Goal: Task Accomplishment & Management: Complete application form

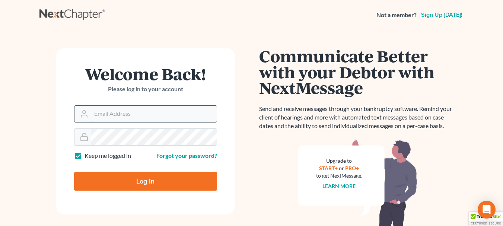
click at [105, 116] on input "Email Address" at bounding box center [153, 114] width 125 height 16
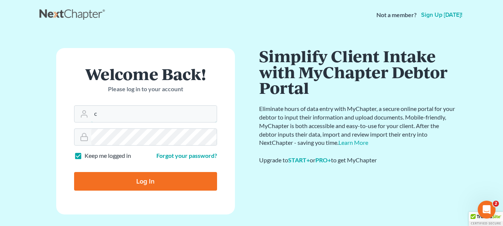
type input "[EMAIL_ADDRESS][DOMAIN_NAME]"
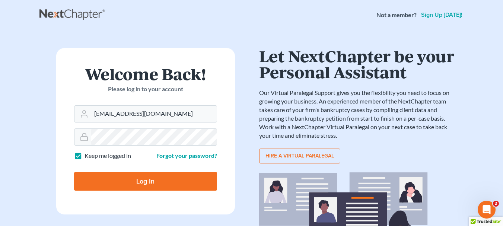
click at [167, 177] on input "Log In" at bounding box center [145, 181] width 143 height 19
type input "Thinking..."
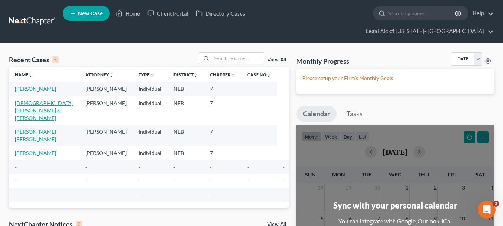
click at [31, 100] on link "[DEMOGRAPHIC_DATA][PERSON_NAME] & [PERSON_NAME]" at bounding box center [44, 110] width 58 height 21
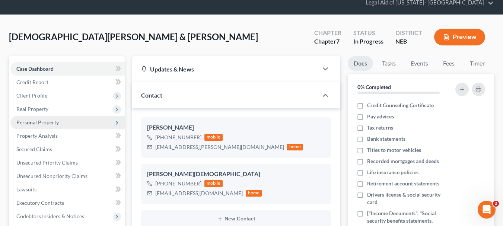
scroll to position [37, 0]
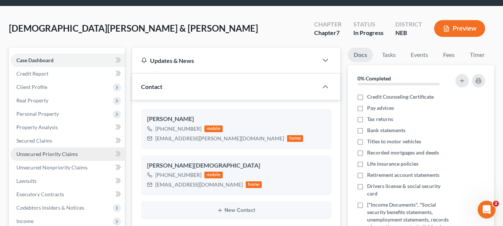
click at [50, 151] on span "Unsecured Priority Claims" at bounding box center [46, 154] width 61 height 6
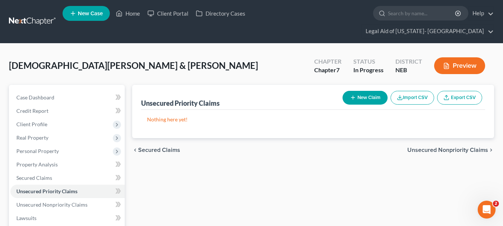
click at [373, 91] on button "New Claim" at bounding box center [364, 98] width 45 height 14
select select "2"
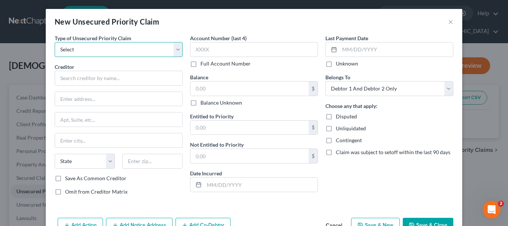
click at [68, 49] on select "Select Taxes & Other Government Units Domestic Support Obligations Extensions o…" at bounding box center [119, 49] width 128 height 15
click at [450, 21] on button "×" at bounding box center [450, 21] width 5 height 9
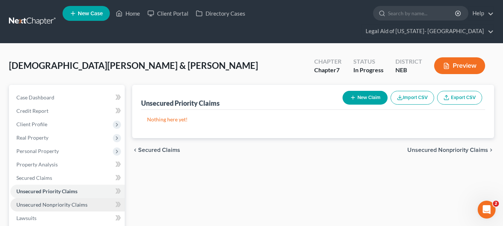
click at [73, 201] on span "Unsecured Nonpriority Claims" at bounding box center [51, 204] width 71 height 6
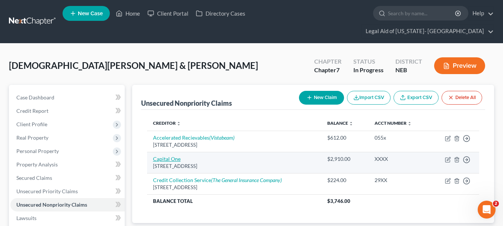
click at [164, 156] on link "Capital One" at bounding box center [167, 159] width 28 height 6
select select "46"
select select "2"
select select "1"
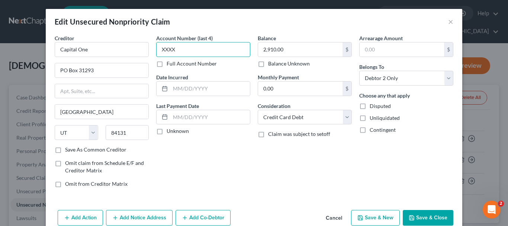
drag, startPoint x: 183, startPoint y: 52, endPoint x: 86, endPoint y: 61, distance: 96.8
click at [86, 61] on div "Creditor * Capital One PO Box 31293 [GEOGRAPHIC_DATA] [US_STATE][GEOGRAPHIC_DAT…" at bounding box center [254, 113] width 406 height 159
click at [192, 44] on input "5156" at bounding box center [203, 49] width 94 height 15
type input "5"
type input "XXXX"
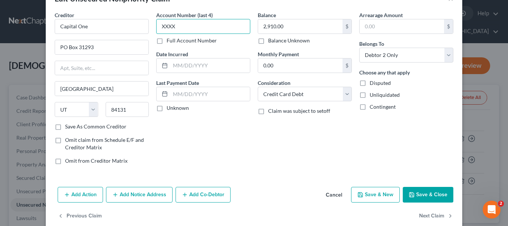
scroll to position [36, 0]
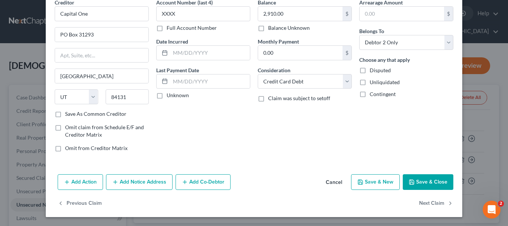
click at [65, 115] on label "Save As Common Creditor" at bounding box center [95, 113] width 61 height 7
click at [68, 115] on input "Save As Common Creditor" at bounding box center [70, 112] width 5 height 5
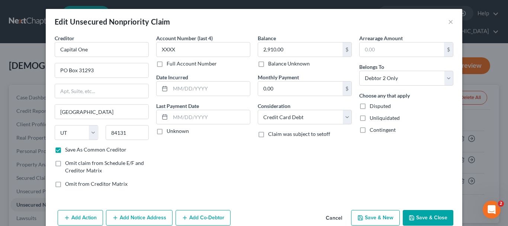
click at [428, 214] on button "Save & Close" at bounding box center [428, 218] width 51 height 16
checkbox input "false"
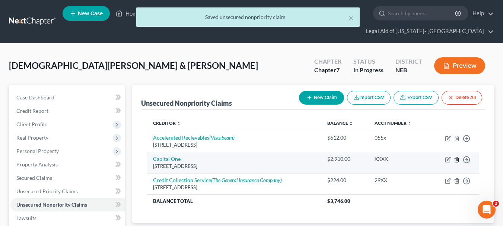
click at [456, 159] on line "button" at bounding box center [456, 159] width 0 height 1
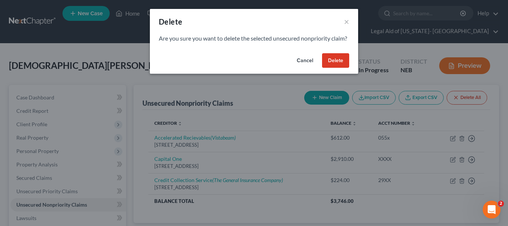
click at [336, 68] on button "Delete" at bounding box center [335, 60] width 27 height 15
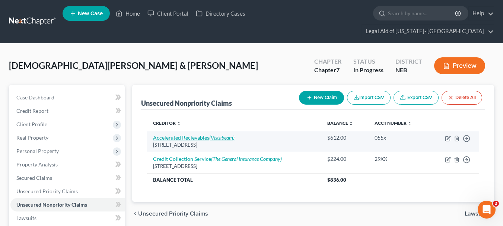
click at [214, 134] on icon "(Vistabeam)" at bounding box center [221, 137] width 25 height 6
select select "30"
select select "1"
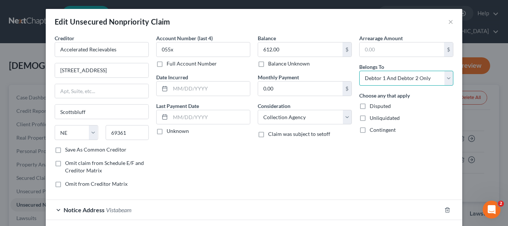
click at [445, 76] on select "Select Debtor 1 Only Debtor 2 Only Debtor 1 And Debtor 2 Only At Least One Of T…" at bounding box center [406, 78] width 94 height 15
select select "1"
click at [359, 71] on select "Select Debtor 1 Only Debtor 2 Only Debtor 1 And Debtor 2 Only At Least One Of T…" at bounding box center [406, 78] width 94 height 15
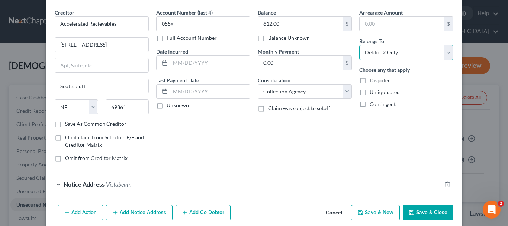
scroll to position [56, 0]
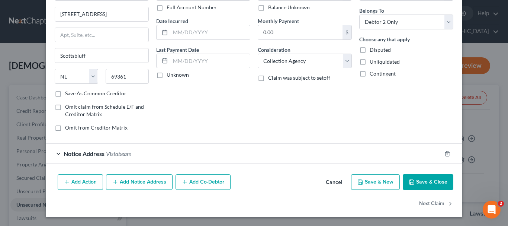
click at [439, 180] on button "Save & Close" at bounding box center [428, 182] width 51 height 16
type input "0"
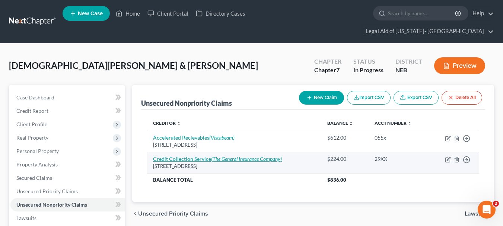
click at [236, 156] on icon "(The General Insurance Company)" at bounding box center [246, 159] width 71 height 6
select select "22"
select select "1"
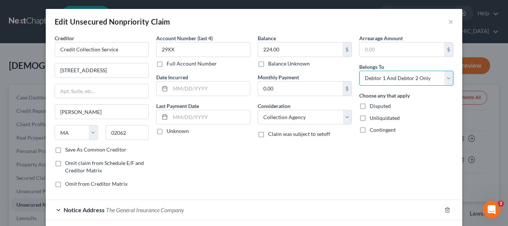
click at [385, 76] on select "Select Debtor 1 Only Debtor 2 Only Debtor 1 And Debtor 2 Only At Least One Of T…" at bounding box center [406, 78] width 94 height 15
select select "1"
click at [359, 71] on select "Select Debtor 1 Only Debtor 2 Only Debtor 1 And Debtor 2 Only At Least One Of T…" at bounding box center [406, 78] width 94 height 15
click at [356, 164] on div "Arrearage Amount $ Belongs To * Select Debtor 1 Only Debtor 2 Only Debtor 1 And…" at bounding box center [407, 113] width 102 height 159
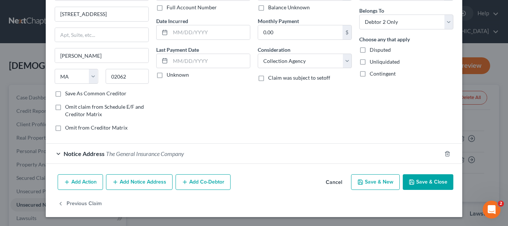
click at [377, 183] on button "Save & New" at bounding box center [375, 182] width 49 height 16
select select "2"
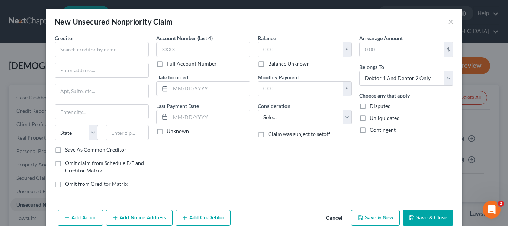
type input "0"
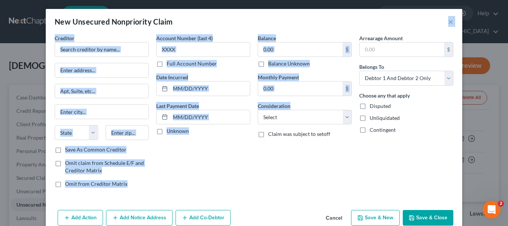
drag, startPoint x: 310, startPoint y: 14, endPoint x: 319, endPoint y: 67, distance: 53.9
click at [321, 74] on div "New Unsecured Nonpriority Claim × Creditor * State [US_STATE] AK AR AZ [GEOGRAP…" at bounding box center [254, 120] width 417 height 222
click at [313, 18] on div "New Unsecured Nonpriority Claim ×" at bounding box center [254, 21] width 417 height 25
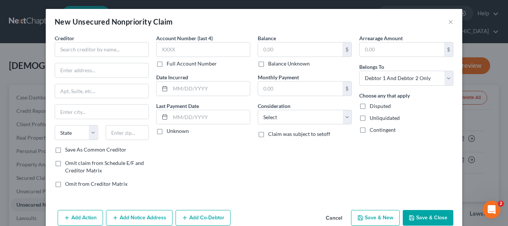
drag, startPoint x: 313, startPoint y: 18, endPoint x: 347, endPoint y: 20, distance: 34.3
click at [347, 20] on div "New Unsecured Nonpriority Claim ×" at bounding box center [254, 21] width 417 height 25
click at [115, 50] on input "text" at bounding box center [102, 49] width 94 height 15
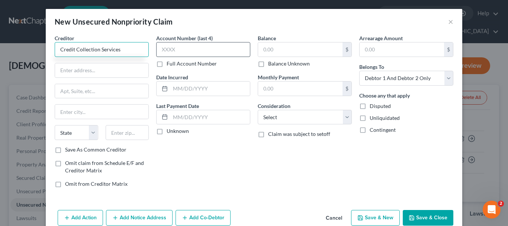
type input "Credit Collection Services"
click at [173, 48] on input "text" at bounding box center [203, 49] width 94 height 15
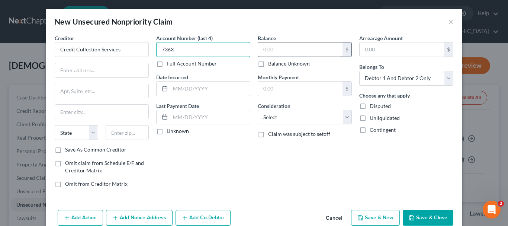
type input "736X"
click at [276, 51] on input "text" at bounding box center [300, 49] width 84 height 14
type input "250"
click at [307, 17] on div "New Unsecured Nonpriority Claim ×" at bounding box center [254, 21] width 417 height 25
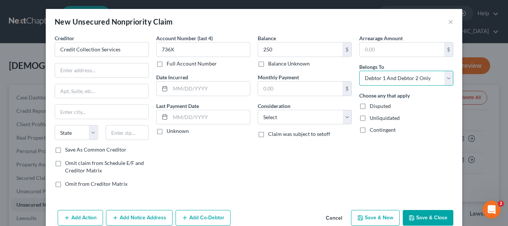
click at [448, 78] on select "Select Debtor 1 Only Debtor 2 Only Debtor 1 And Debtor 2 Only At Least One Of T…" at bounding box center [406, 78] width 94 height 15
select select "1"
click at [359, 71] on select "Select Debtor 1 Only Debtor 2 Only Debtor 1 And Debtor 2 Only At Least One Of T…" at bounding box center [406, 78] width 94 height 15
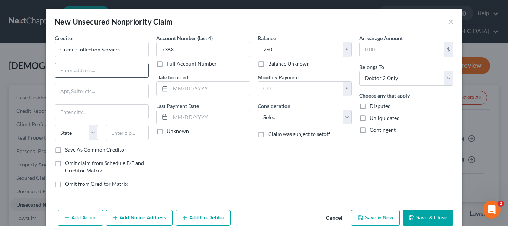
click at [86, 71] on input "text" at bounding box center [101, 70] width 93 height 14
type input "[STREET_ADDRESS]"
click at [123, 132] on input "text" at bounding box center [128, 132] width 44 height 15
type input "02062"
type input "[PERSON_NAME]"
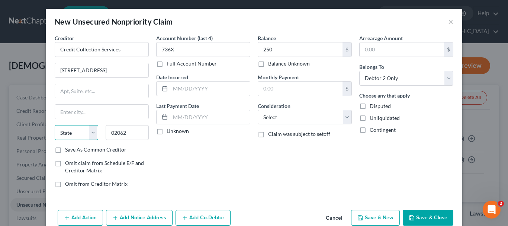
select select "22"
click at [78, 129] on select "State [US_STATE] AK AR AZ CA CO CT DE DC [GEOGRAPHIC_DATA] [GEOGRAPHIC_DATA] GU…" at bounding box center [77, 132] width 44 height 15
click at [217, 147] on div "Account Number (last 4) 736X Full Account Number Date Incurred Last Payment Dat…" at bounding box center [204, 113] width 102 height 159
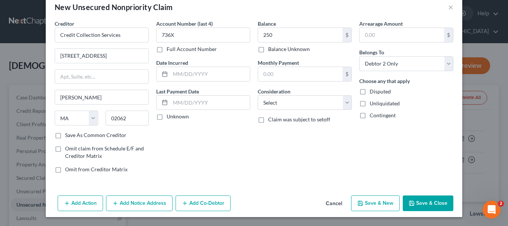
click at [142, 203] on button "Add Notice Address" at bounding box center [139, 203] width 67 height 16
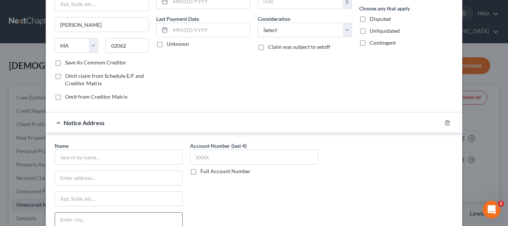
scroll to position [175, 0]
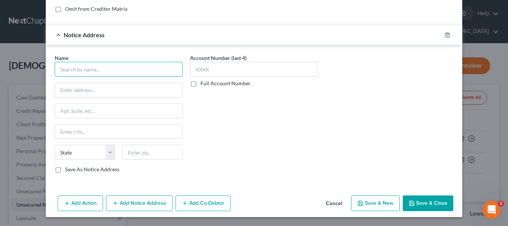
click at [112, 73] on input "text" at bounding box center [119, 69] width 128 height 15
drag, startPoint x: 92, startPoint y: 70, endPoint x: 26, endPoint y: 70, distance: 65.1
click at [26, 70] on div "New Unsecured Nonpriority Claim × Creditor * Credit Collection Services [GEOGRA…" at bounding box center [254, 113] width 508 height 226
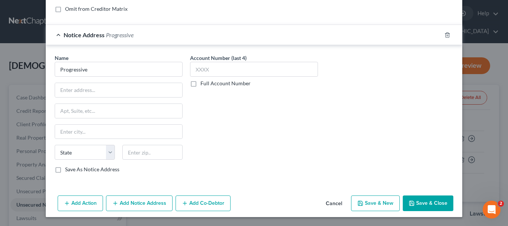
type input "Progressive"
click at [91, 92] on input "text" at bounding box center [118, 90] width 127 height 14
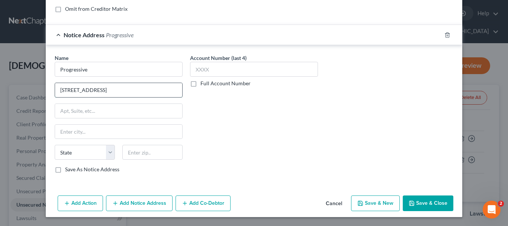
type input "[STREET_ADDRESS]"
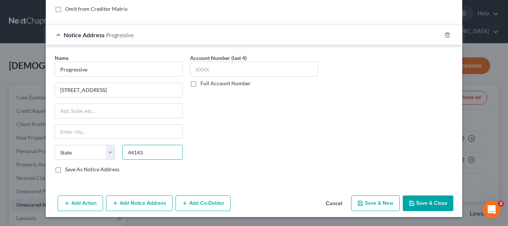
type input "44143"
click at [265, 154] on div "Account Number (last 4) Full Account Number" at bounding box center [253, 116] width 135 height 125
type input "[GEOGRAPHIC_DATA]"
select select "36"
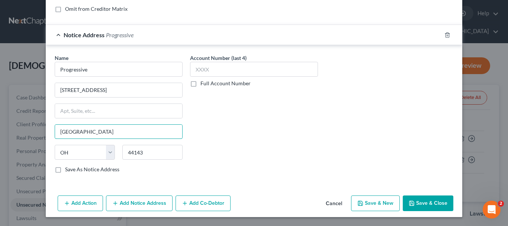
drag, startPoint x: 87, startPoint y: 133, endPoint x: 0, endPoint y: 141, distance: 87.1
click at [0, 141] on div "New Unsecured Nonpriority Claim × Creditor * Credit Collection Services [GEOGRA…" at bounding box center [254, 113] width 508 height 226
type input "[PERSON_NAME][GEOGRAPHIC_DATA]"
click at [241, 143] on div "Account Number (last 4) Full Account Number" at bounding box center [253, 116] width 135 height 125
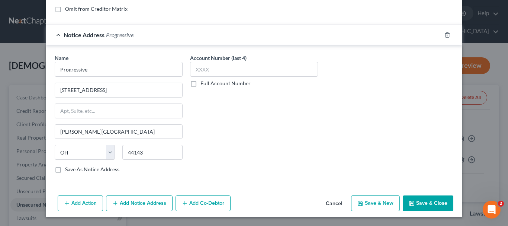
click at [434, 204] on button "Save & Close" at bounding box center [428, 203] width 51 height 16
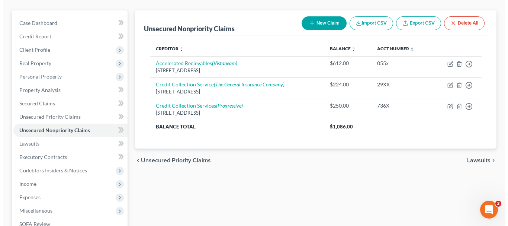
scroll to position [0, 0]
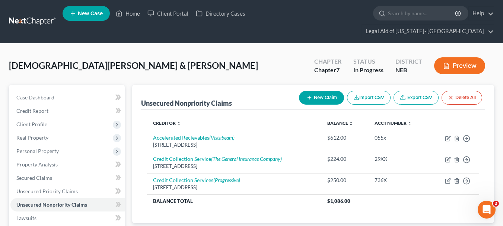
click at [309, 94] on icon "button" at bounding box center [309, 97] width 6 height 6
select select "2"
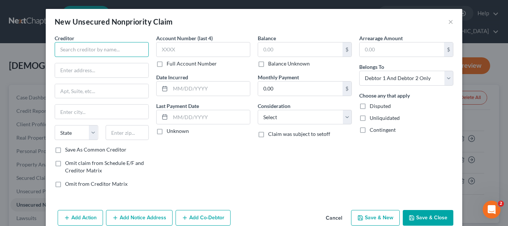
click at [60, 52] on input "text" at bounding box center [102, 49] width 94 height 15
type input "C"
type input "Credit Collection Services"
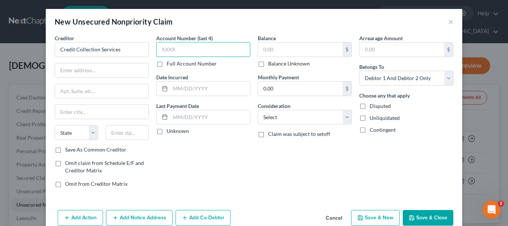
click at [178, 48] on input "text" at bounding box center [203, 49] width 94 height 15
type input "881X"
click at [272, 49] on input "text" at bounding box center [300, 49] width 84 height 14
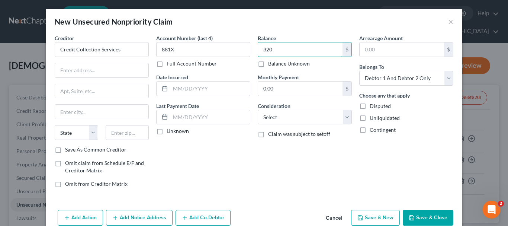
type input "320"
click at [294, 150] on div "Balance 320.00 $ Balance Unknown Balance Undetermined 320 $ Balance Unknown Mon…" at bounding box center [305, 113] width 102 height 159
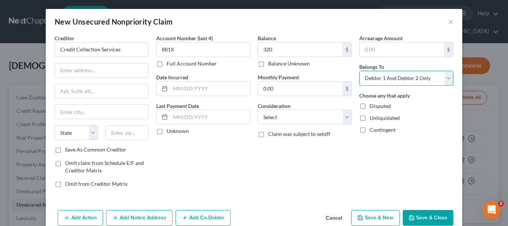
click at [444, 79] on select "Select Debtor 1 Only Debtor 2 Only Debtor 1 And Debtor 2 Only At Least One Of T…" at bounding box center [406, 78] width 94 height 15
select select "1"
click at [359, 71] on select "Select Debtor 1 Only Debtor 2 Only Debtor 1 And Debtor 2 Only At Least One Of T…" at bounding box center [406, 78] width 94 height 15
click at [369, 170] on div "Arrearage Amount $ Belongs To * Select Debtor 1 Only Debtor 2 Only Debtor 1 And…" at bounding box center [407, 113] width 102 height 159
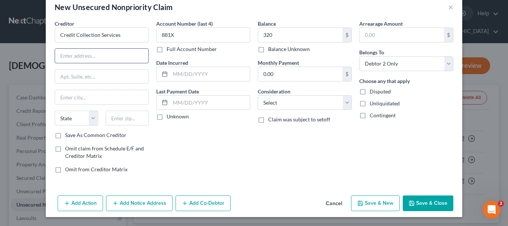
click at [86, 52] on input "text" at bounding box center [101, 56] width 93 height 14
type input "[STREET_ADDRESS]"
type input "02062"
type input "[PERSON_NAME]"
select select "22"
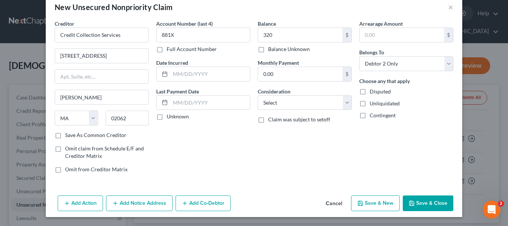
drag, startPoint x: 54, startPoint y: 136, endPoint x: 103, endPoint y: 148, distance: 50.2
click at [65, 137] on label "Save As Common Creditor" at bounding box center [95, 134] width 61 height 7
click at [68, 136] on input "Save As Common Creditor" at bounding box center [70, 133] width 5 height 5
checkbox input "true"
click at [129, 202] on button "Add Notice Address" at bounding box center [139, 203] width 67 height 16
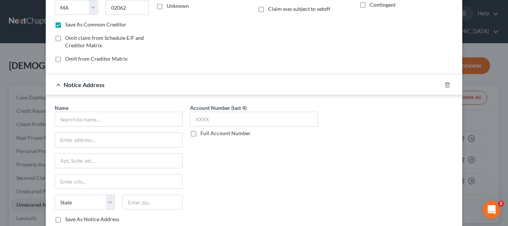
scroll to position [126, 0]
click at [93, 117] on input "text" at bounding box center [119, 117] width 128 height 15
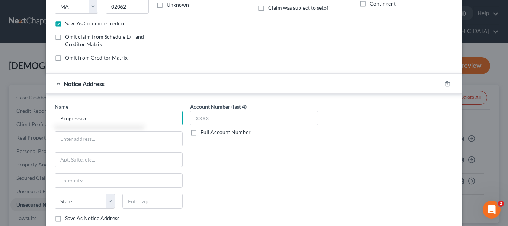
type input "Progressive"
type input "[STREET_ADDRESS]"
type input "44143"
type input "[GEOGRAPHIC_DATA]"
select select "36"
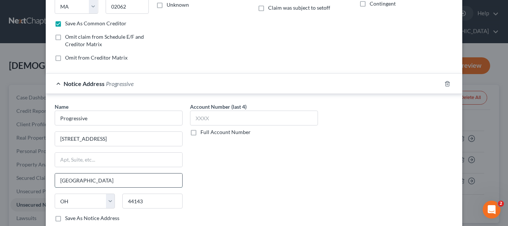
click at [91, 184] on input "[GEOGRAPHIC_DATA]" at bounding box center [118, 180] width 127 height 14
type input "C"
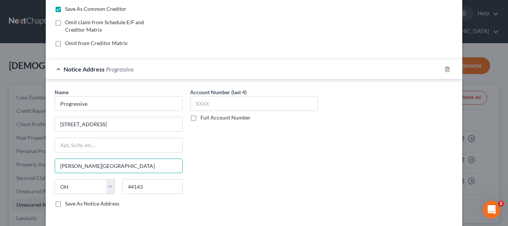
scroll to position [163, 0]
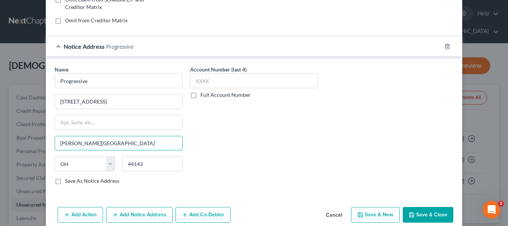
type input "[PERSON_NAME][GEOGRAPHIC_DATA]"
click at [378, 214] on button "Save & New" at bounding box center [375, 215] width 49 height 16
checkbox input "false"
select select "2"
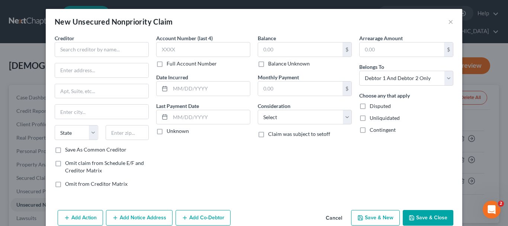
type input "320.00"
click at [94, 48] on input "text" at bounding box center [102, 49] width 94 height 15
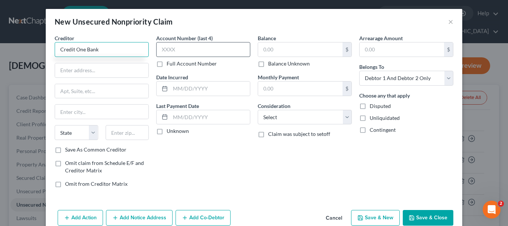
type input "Credit One Bank"
click at [175, 50] on input "text" at bounding box center [203, 49] width 94 height 15
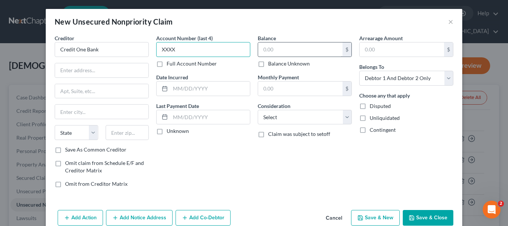
type input "XXXX"
click at [311, 48] on input "text" at bounding box center [300, 49] width 84 height 14
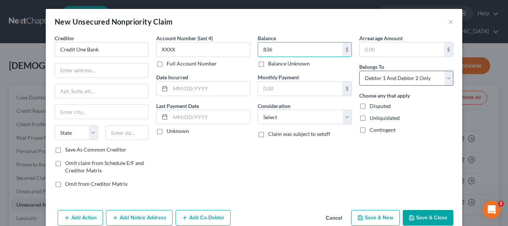
type input "836"
click at [442, 78] on select "Select Debtor 1 Only Debtor 2 Only Debtor 1 And Debtor 2 Only At Least One Of T…" at bounding box center [406, 78] width 94 height 15
select select "1"
click at [359, 71] on select "Select Debtor 1 Only Debtor 2 Only Debtor 1 And Debtor 2 Only At Least One Of T…" at bounding box center [406, 78] width 94 height 15
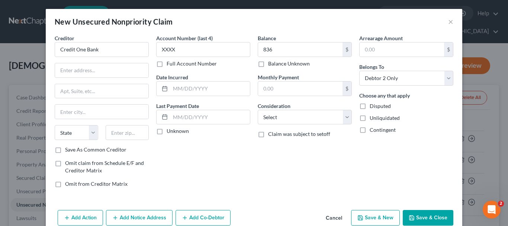
click at [372, 163] on div "Arrearage Amount $ Belongs To * Select Debtor 1 Only Debtor 2 Only Debtor 1 And…" at bounding box center [407, 113] width 102 height 159
click at [78, 69] on input "text" at bounding box center [101, 70] width 93 height 14
type input "PO Box 98875"
type input "89193"
type input "[GEOGRAPHIC_DATA]"
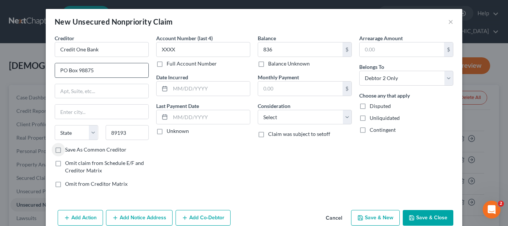
select select "31"
click at [65, 151] on label "Save As Common Creditor" at bounding box center [95, 149] width 61 height 7
click at [68, 151] on input "Save As Common Creditor" at bounding box center [70, 148] width 5 height 5
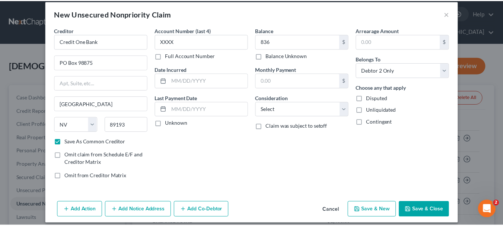
scroll to position [15, 0]
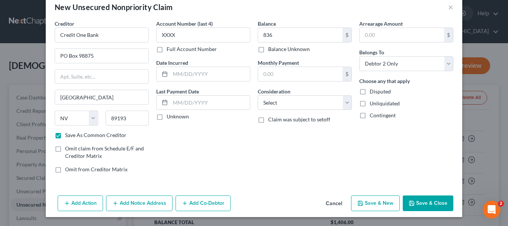
click at [436, 204] on button "Save & Close" at bounding box center [428, 203] width 51 height 16
checkbox input "false"
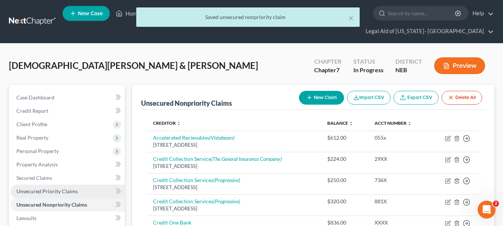
click at [66, 188] on span "Unsecured Priority Claims" at bounding box center [46, 191] width 61 height 6
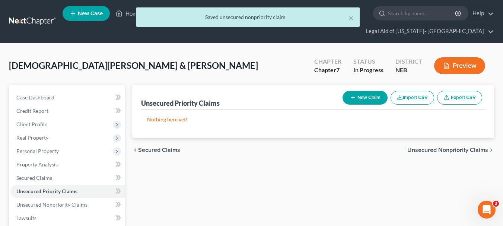
click at [361, 91] on button "New Claim" at bounding box center [364, 98] width 45 height 14
select select "2"
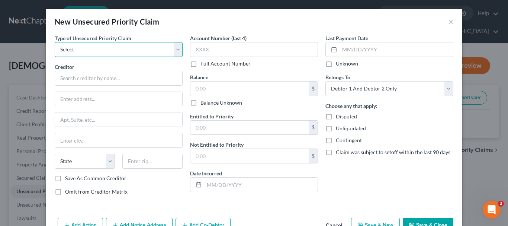
click at [174, 46] on select "Select Taxes & Other Government Units Domestic Support Obligations Extensions o…" at bounding box center [119, 49] width 128 height 15
click at [250, 25] on div "New Unsecured Priority Claim ×" at bounding box center [254, 21] width 417 height 25
click at [448, 19] on button "×" at bounding box center [450, 21] width 5 height 9
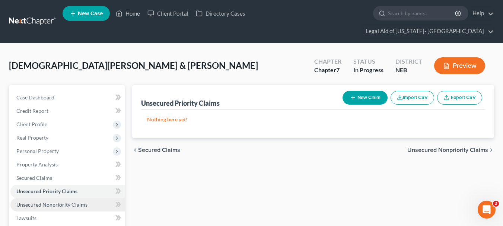
click at [63, 201] on span "Unsecured Nonpriority Claims" at bounding box center [51, 204] width 71 height 6
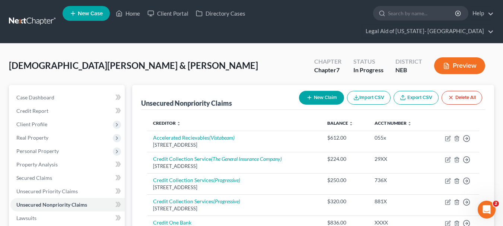
click at [321, 91] on button "New Claim" at bounding box center [321, 98] width 45 height 14
select select "2"
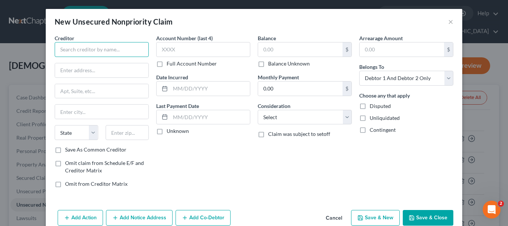
click at [107, 52] on input "text" at bounding box center [102, 49] width 94 height 15
type input "ED Financial Services LLC"
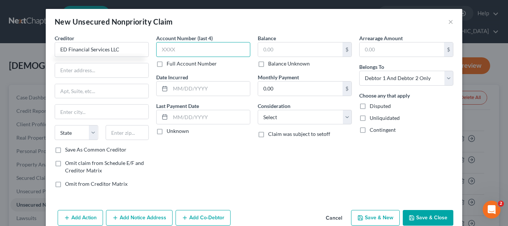
click at [185, 47] on input "text" at bounding box center [203, 49] width 94 height 15
type input "XXXX"
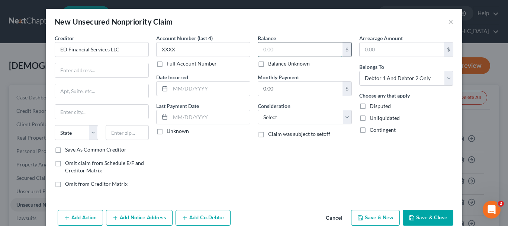
click at [322, 50] on input "text" at bounding box center [300, 49] width 84 height 14
type input "3,520"
click at [313, 22] on div "New Unsecured Nonpriority Claim ×" at bounding box center [254, 21] width 417 height 25
click at [99, 68] on input "text" at bounding box center [101, 70] width 93 height 14
type input "[STREET_ADDRESS]"
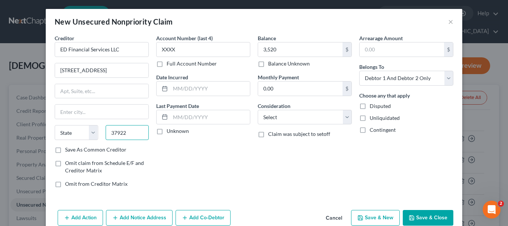
type input "37922"
type input "[GEOGRAPHIC_DATA]"
select select "44"
click at [204, 181] on div "Account Number (last 4) XXXX Full Account Number Date Incurred Last Payment Dat…" at bounding box center [204, 113] width 102 height 159
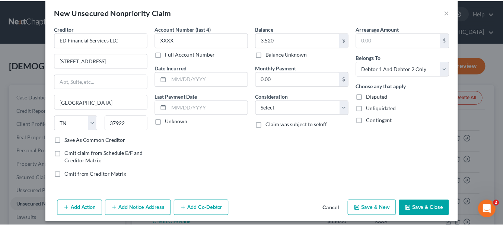
scroll to position [15, 0]
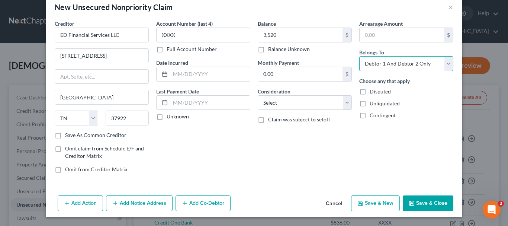
click at [444, 61] on select "Select Debtor 1 Only Debtor 2 Only Debtor 1 And Debtor 2 Only At Least One Of T…" at bounding box center [406, 63] width 94 height 15
select select "1"
click at [359, 56] on select "Select Debtor 1 Only Debtor 2 Only Debtor 1 And Debtor 2 Only At Least One Of T…" at bounding box center [406, 63] width 94 height 15
drag, startPoint x: 54, startPoint y: 136, endPoint x: 83, endPoint y: 139, distance: 28.8
click at [65, 136] on label "Save As Common Creditor" at bounding box center [95, 134] width 61 height 7
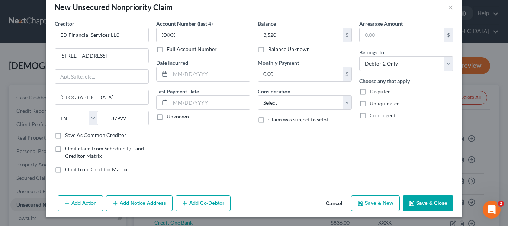
click at [68, 136] on input "Save As Common Creditor" at bounding box center [70, 133] width 5 height 5
checkbox input "true"
click at [167, 50] on label "Full Account Number" at bounding box center [192, 48] width 50 height 7
click at [170, 50] on input "Full Account Number" at bounding box center [172, 47] width 5 height 5
click at [167, 50] on label "Full Account Number" at bounding box center [192, 48] width 50 height 7
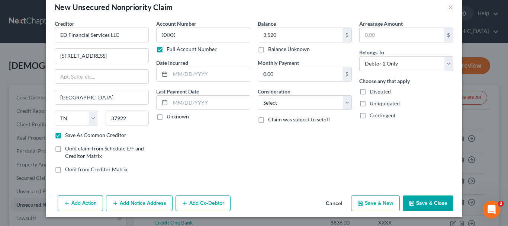
click at [170, 50] on input "Full Account Number" at bounding box center [172, 47] width 5 height 5
click at [246, 134] on div "Account Number (last 4) XXXX Full Account Number Date Incurred Last Payment Dat…" at bounding box center [204, 99] width 102 height 159
click at [343, 103] on select "Select Cable / Satellite Services Collection Agency Credit Card Debt Debt Couns…" at bounding box center [305, 102] width 94 height 15
select select "17"
click at [258, 95] on select "Select Cable / Satellite Services Collection Agency Credit Card Debt Debt Couns…" at bounding box center [305, 102] width 94 height 15
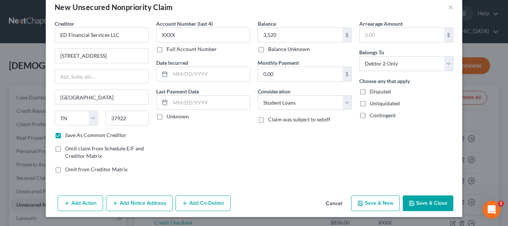
click at [303, 139] on div "Balance 3,520.00 $ Balance Unknown Balance Undetermined 3,520 $ Balance Unknown…" at bounding box center [305, 99] width 102 height 159
drag, startPoint x: 427, startPoint y: 201, endPoint x: 363, endPoint y: 168, distance: 71.6
click at [426, 199] on button "Save & Close" at bounding box center [428, 203] width 51 height 16
checkbox input "false"
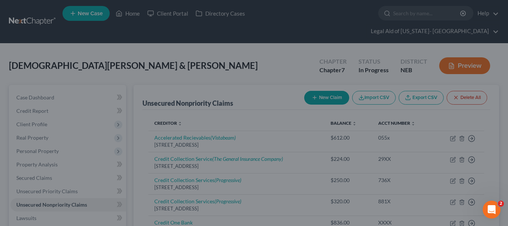
type input "3,520.00"
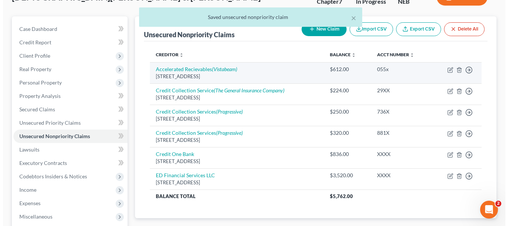
scroll to position [74, 0]
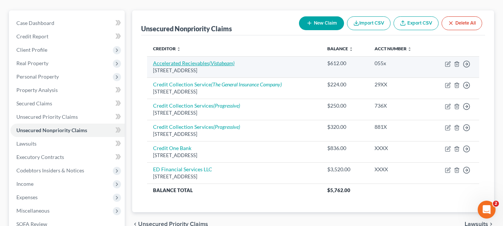
click at [204, 60] on link "Accelerated Recievables (Vistabeam)" at bounding box center [193, 63] width 81 height 6
select select "30"
select select "1"
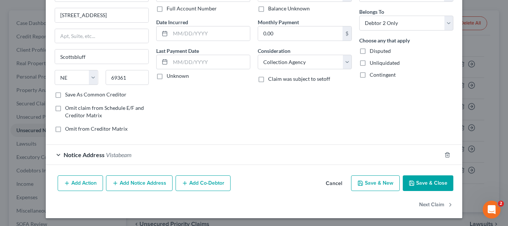
scroll to position [56, 0]
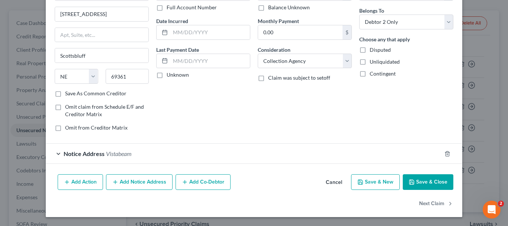
click at [416, 181] on button "Save & Close" at bounding box center [428, 182] width 51 height 16
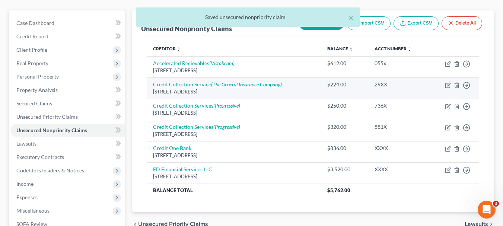
click at [211, 81] on icon "(The General Insurance Company)" at bounding box center [246, 84] width 71 height 6
select select "22"
select select "1"
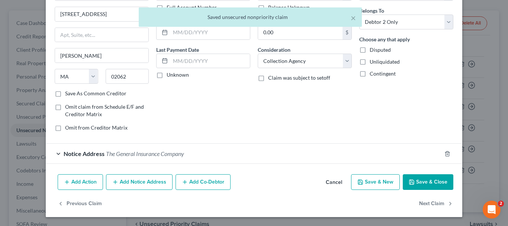
click at [423, 183] on button "Save & Close" at bounding box center [428, 182] width 51 height 16
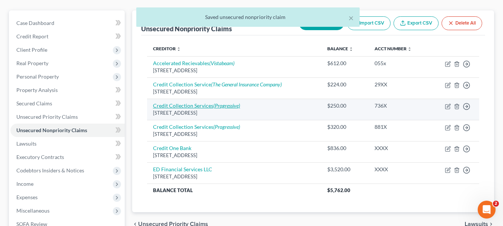
click at [197, 102] on link "Credit Collection Services (Progressive)" at bounding box center [196, 105] width 87 height 6
select select "22"
select select "1"
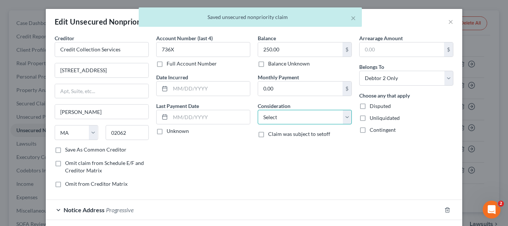
click at [345, 115] on select "Select Cable / Satellite Services Collection Agency Credit Card Debt Debt Couns…" at bounding box center [305, 117] width 94 height 15
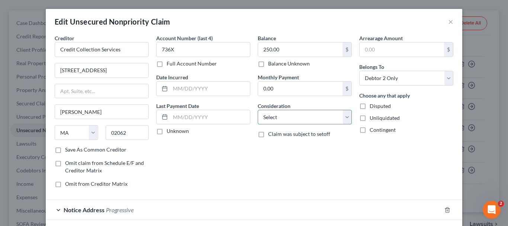
select select "1"
click at [258, 110] on select "Select Cable / Satellite Services Collection Agency Credit Card Debt Debt Couns…" at bounding box center [305, 117] width 94 height 15
click at [331, 194] on form "Creditor * Credit Collection Services [GEOGRAPHIC_DATA] [PERSON_NAME][GEOGRAPHI…" at bounding box center [254, 127] width 399 height 186
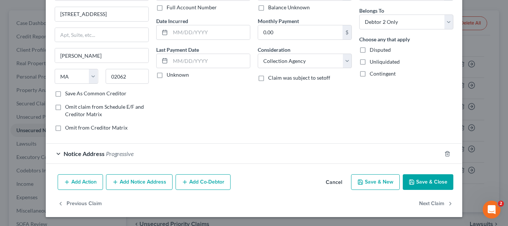
click at [427, 183] on button "Save & Close" at bounding box center [428, 182] width 51 height 16
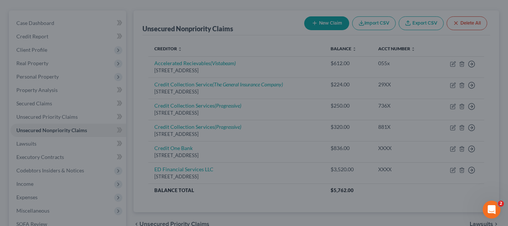
type input "0"
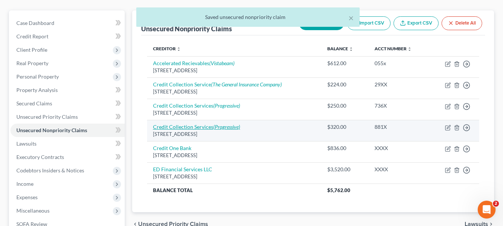
click at [211, 124] on link "Credit Collection Services (Progressive)" at bounding box center [196, 127] width 87 height 6
select select "22"
select select "1"
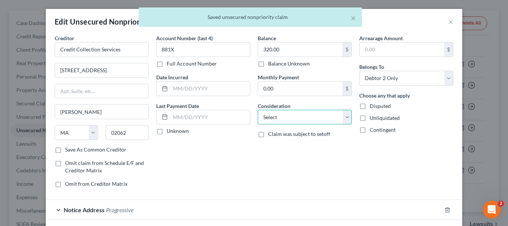
click at [341, 115] on select "Select Cable / Satellite Services Collection Agency Credit Card Debt Debt Couns…" at bounding box center [305, 117] width 94 height 15
select select "1"
click at [258, 110] on select "Select Cable / Satellite Services Collection Agency Credit Card Debt Debt Couns…" at bounding box center [305, 117] width 94 height 15
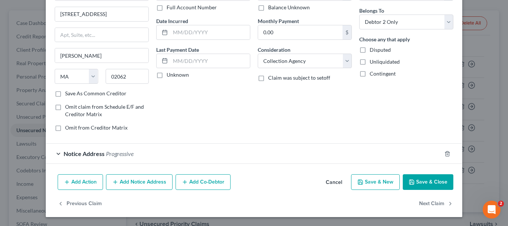
click at [439, 181] on button "Save & Close" at bounding box center [428, 182] width 51 height 16
type input "0"
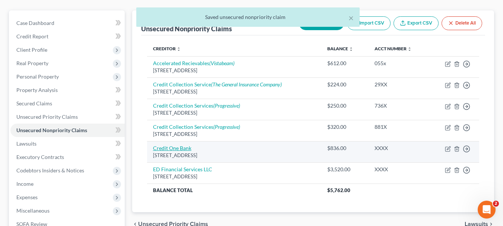
click at [173, 145] on link "Credit One Bank" at bounding box center [172, 148] width 38 height 6
select select "31"
select select "1"
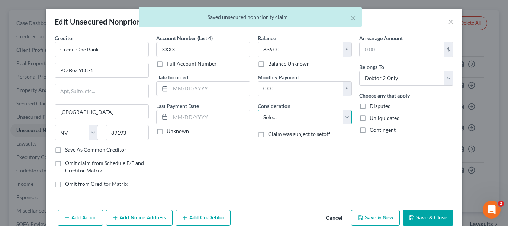
click at [347, 116] on select "Select Cable / Satellite Services Collection Agency Credit Card Debt Debt Couns…" at bounding box center [305, 117] width 94 height 15
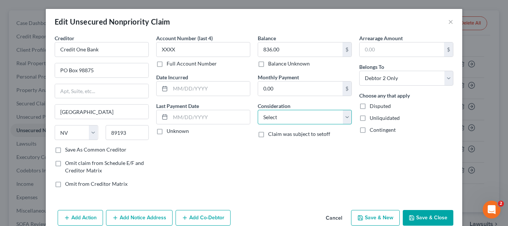
select select "2"
click at [258, 110] on select "Select Cable / Satellite Services Collection Agency Credit Card Debt Debt Couns…" at bounding box center [305, 117] width 94 height 15
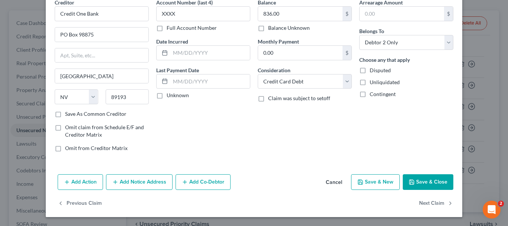
drag, startPoint x: 431, startPoint y: 181, endPoint x: 329, endPoint y: 192, distance: 102.1
click at [390, 206] on div "Edit Unsecured Nonpriority Claim × Creditor * Credit One Bank PO Box 98875 [GEO…" at bounding box center [254, 95] width 417 height 244
drag, startPoint x: 54, startPoint y: 113, endPoint x: 234, endPoint y: 148, distance: 183.7
click at [65, 114] on label "Save As Common Creditor" at bounding box center [95, 113] width 61 height 7
click at [68, 114] on input "Save As Common Creditor" at bounding box center [70, 112] width 5 height 5
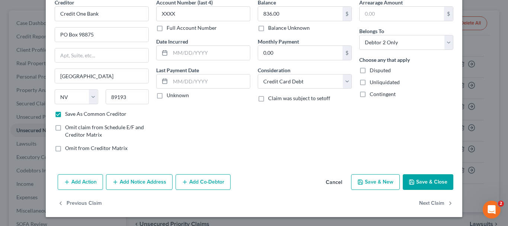
click at [435, 181] on button "Save & Close" at bounding box center [428, 182] width 51 height 16
checkbox input "false"
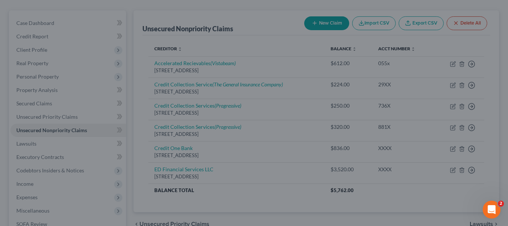
type input "0"
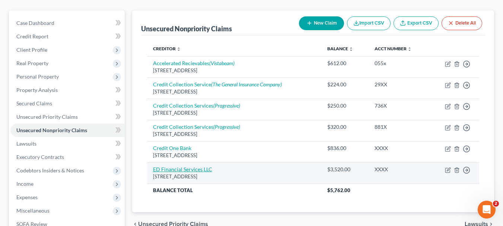
click at [201, 166] on link "ED Financial Services LLC" at bounding box center [182, 169] width 59 height 6
select select "44"
select select "17"
select select "1"
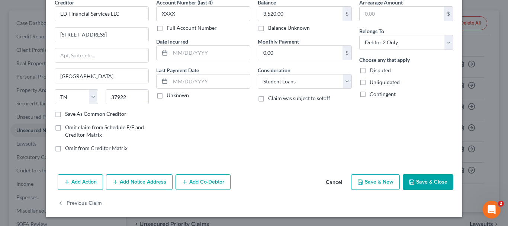
click at [141, 182] on button "Add Notice Address" at bounding box center [139, 182] width 67 height 16
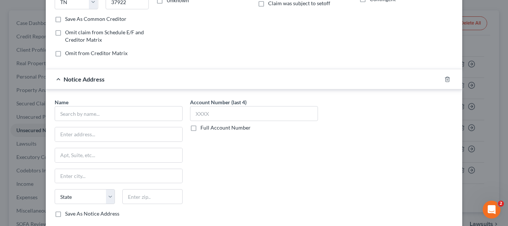
scroll to position [147, 0]
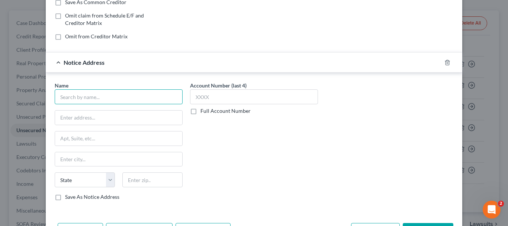
click at [100, 98] on input "text" at bounding box center [119, 96] width 128 height 15
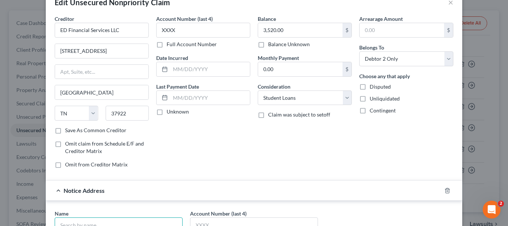
scroll to position [37, 0]
